Goal: Find specific page/section: Find specific page/section

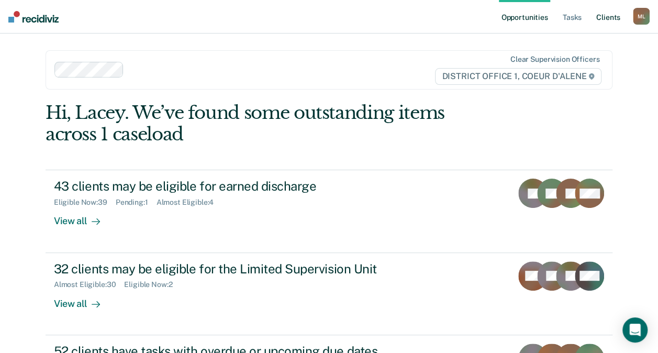
click at [603, 17] on link "Client s" at bounding box center [608, 17] width 28 height 34
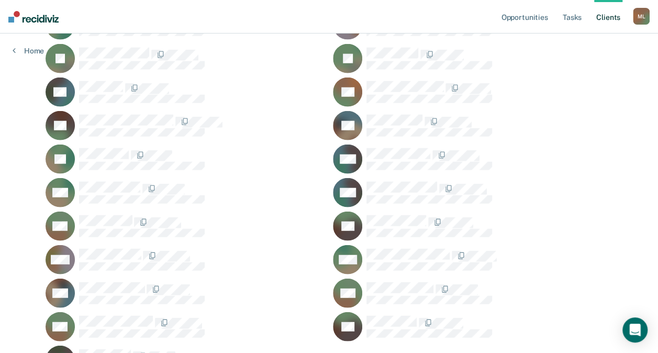
scroll to position [1262, 0]
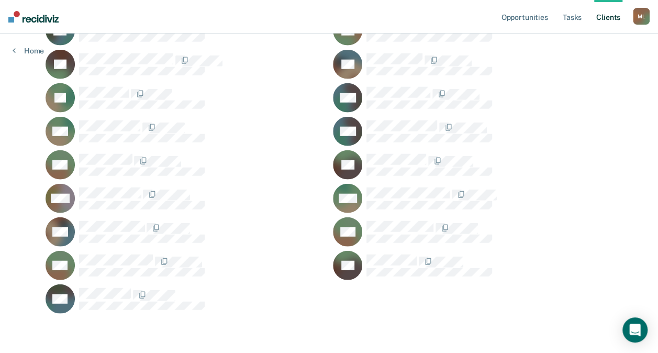
click at [641, 18] on div "M L" at bounding box center [641, 16] width 17 height 17
click at [565, 194] on div at bounding box center [490, 194] width 246 height 14
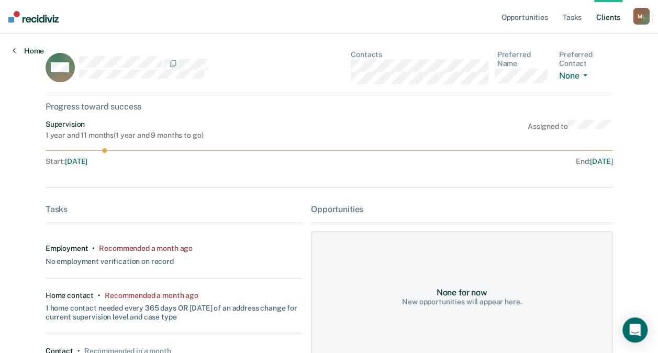
click at [19, 48] on link "Home" at bounding box center [28, 50] width 31 height 9
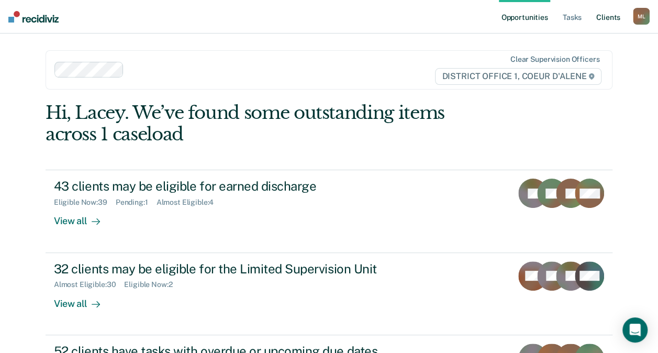
click at [608, 16] on link "Client s" at bounding box center [608, 17] width 28 height 34
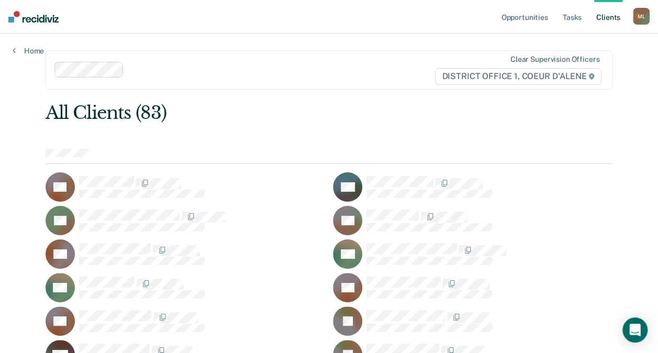
click at [141, 113] on div "All Clients (83)" at bounding box center [273, 112] width 454 height 21
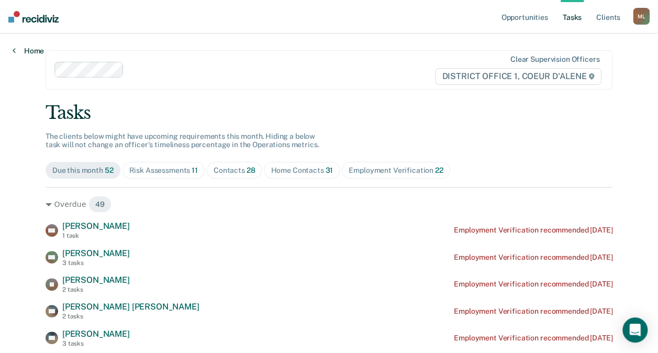
click at [22, 52] on link "Home" at bounding box center [28, 50] width 31 height 9
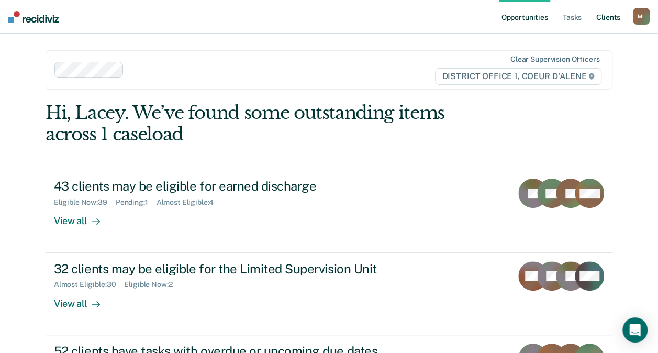
click at [614, 17] on link "Client s" at bounding box center [608, 17] width 28 height 34
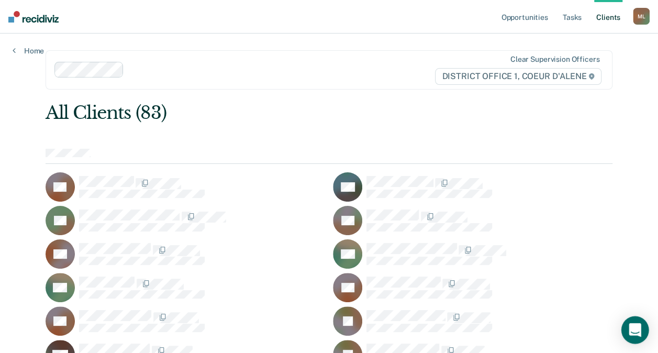
click at [631, 330] on icon "Open Intercom Messenger" at bounding box center [635, 330] width 12 height 14
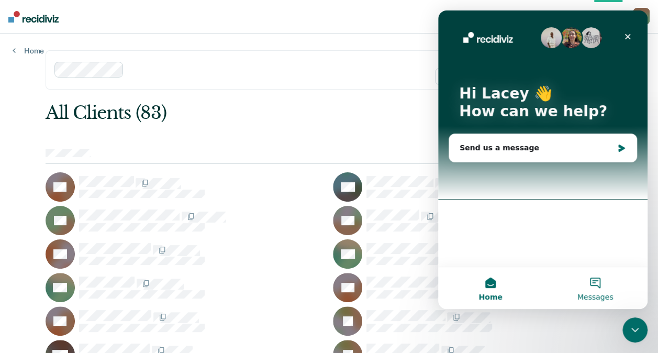
click at [591, 290] on button "Messages" at bounding box center [595, 288] width 105 height 42
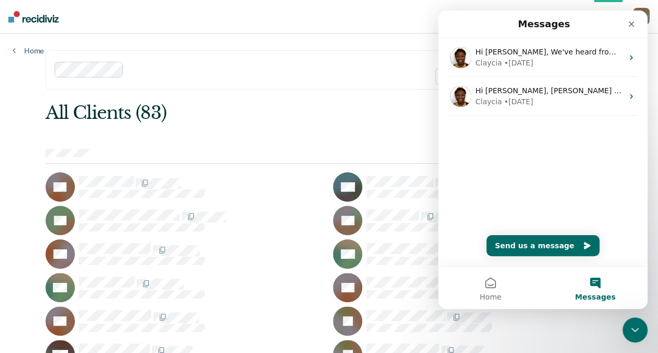
click at [344, 83] on div "Clear supervision officers DISTRICT OFFICE 1, COEUR D'ALENE" at bounding box center [329, 69] width 567 height 39
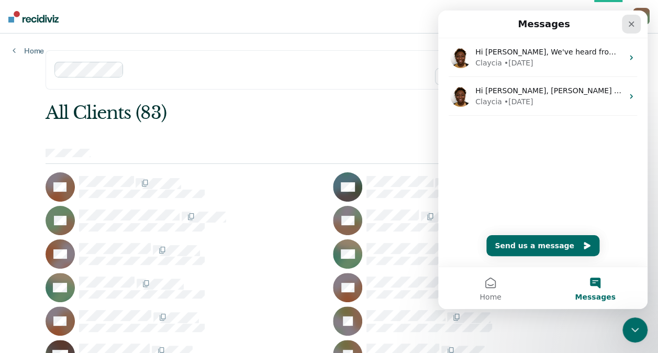
click at [630, 16] on div "Close" at bounding box center [631, 24] width 19 height 19
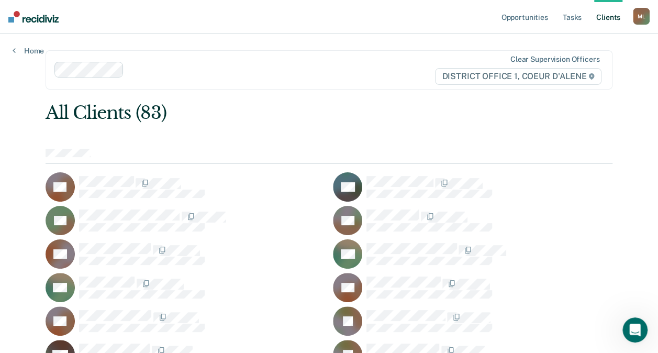
click at [646, 17] on div "M L" at bounding box center [641, 16] width 17 height 17
